Goal: Find specific page/section: Find specific page/section

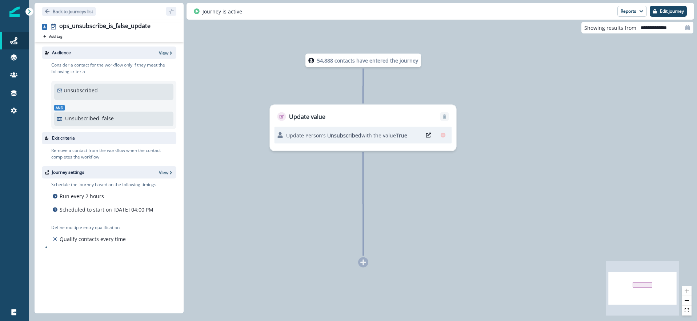
click at [88, 91] on p "Unsubscribed" at bounding box center [81, 91] width 34 height 8
click at [64, 89] on p "Unsubscribed" at bounding box center [81, 91] width 34 height 8
click at [165, 48] on div "Audience View" at bounding box center [109, 53] width 135 height 12
click at [167, 52] on p "View" at bounding box center [163, 53] width 9 height 6
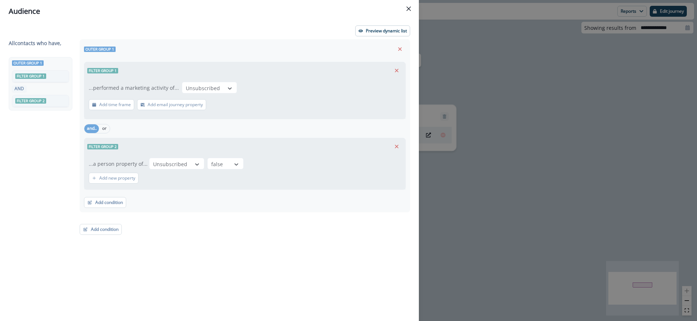
drag, startPoint x: 406, startPoint y: 8, endPoint x: 419, endPoint y: 10, distance: 13.9
click at [406, 8] on button "Close" at bounding box center [409, 9] width 12 height 12
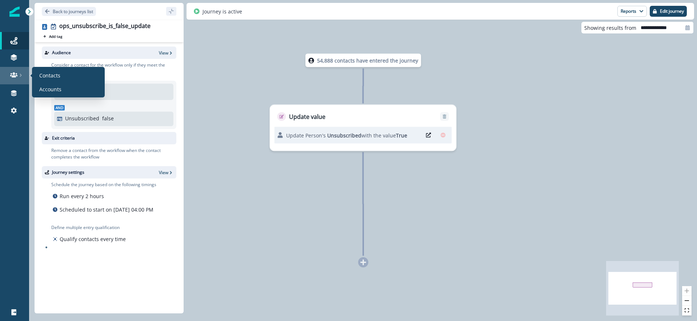
click at [12, 79] on link at bounding box center [14, 75] width 29 height 17
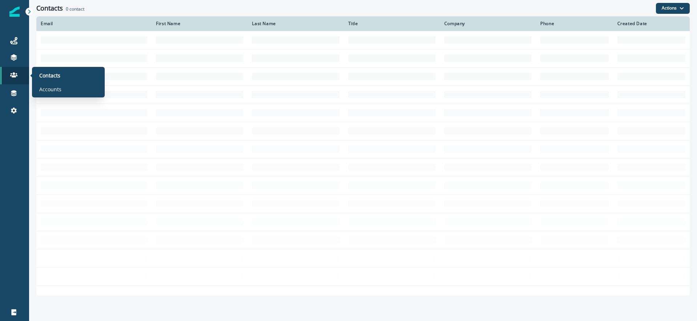
click at [61, 81] on div "Contacts Accounts" at bounding box center [68, 82] width 67 height 25
click at [55, 76] on p "Contacts" at bounding box center [49, 76] width 21 height 8
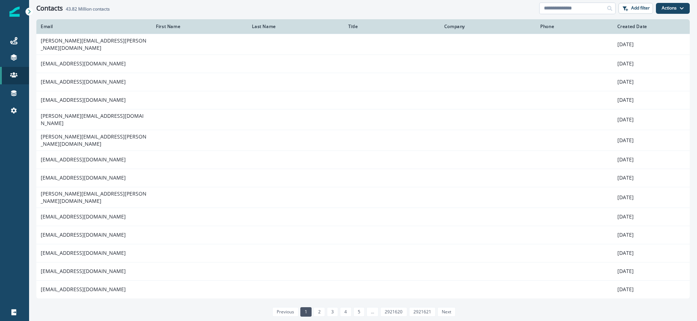
click at [586, 10] on input at bounding box center [578, 9] width 76 height 12
